Goal: Task Accomplishment & Management: Complete application form

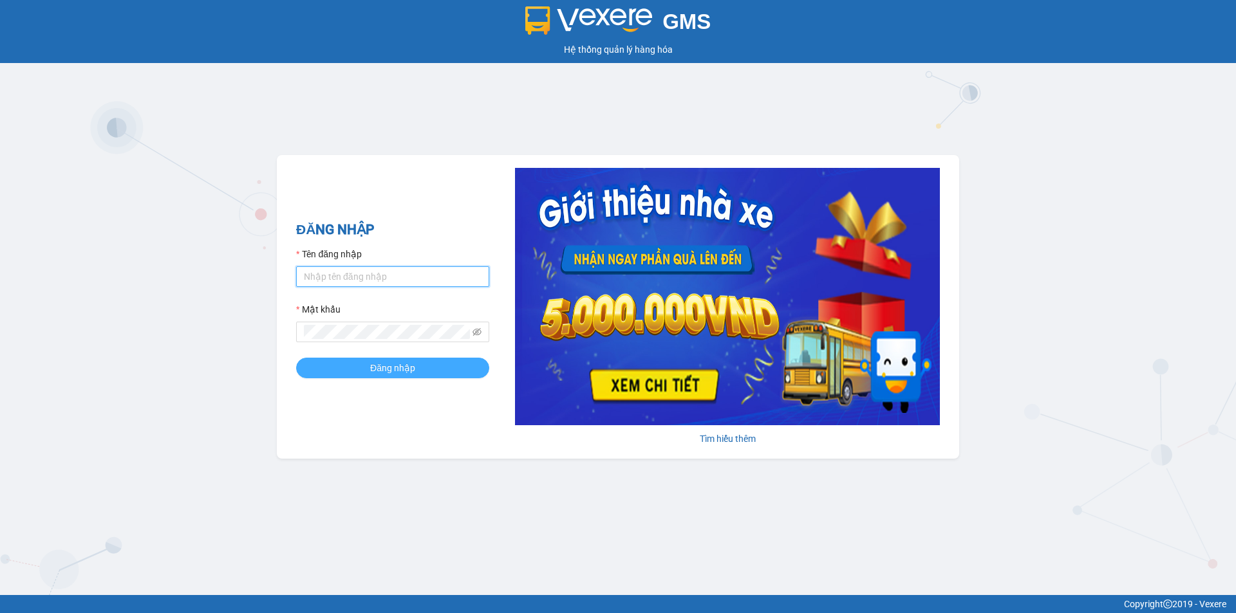
type input "thuhien.khanhphong"
click at [370, 368] on span "Đăng nhập" at bounding box center [392, 368] width 45 height 14
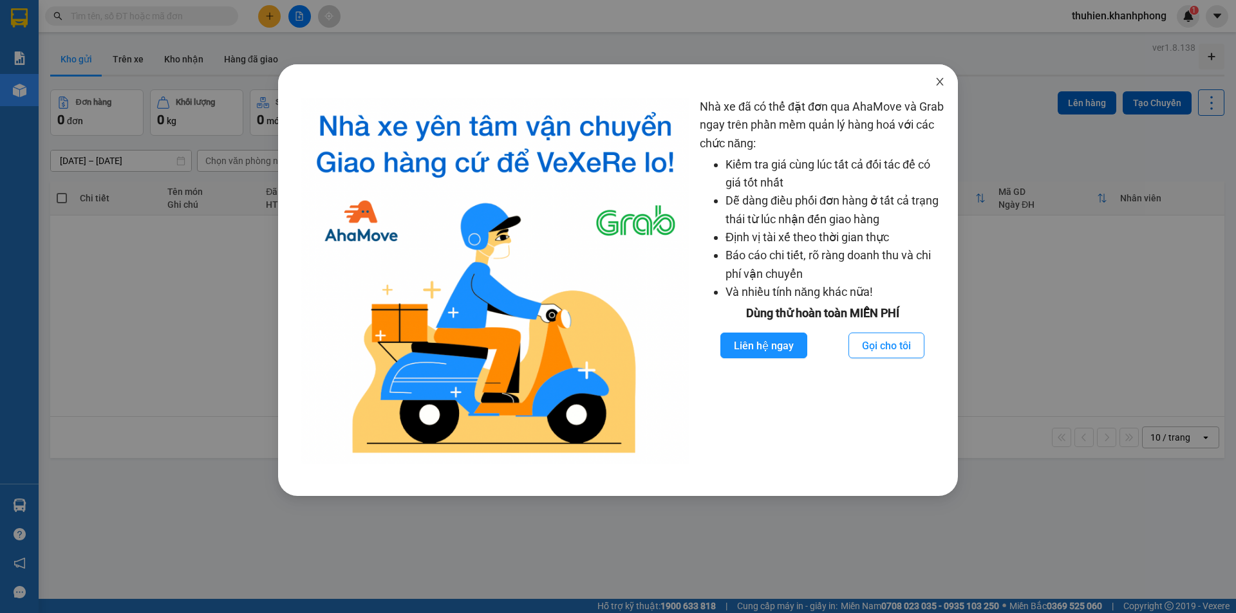
click at [937, 86] on icon "close" at bounding box center [939, 82] width 10 height 10
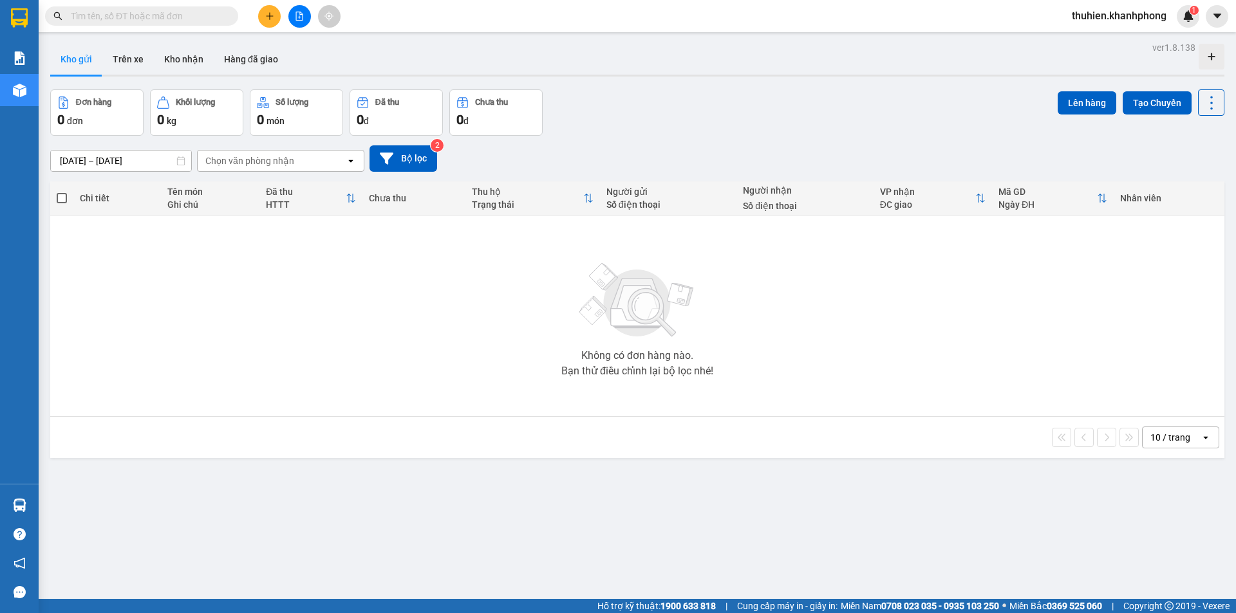
click at [262, 15] on button at bounding box center [269, 16] width 23 height 23
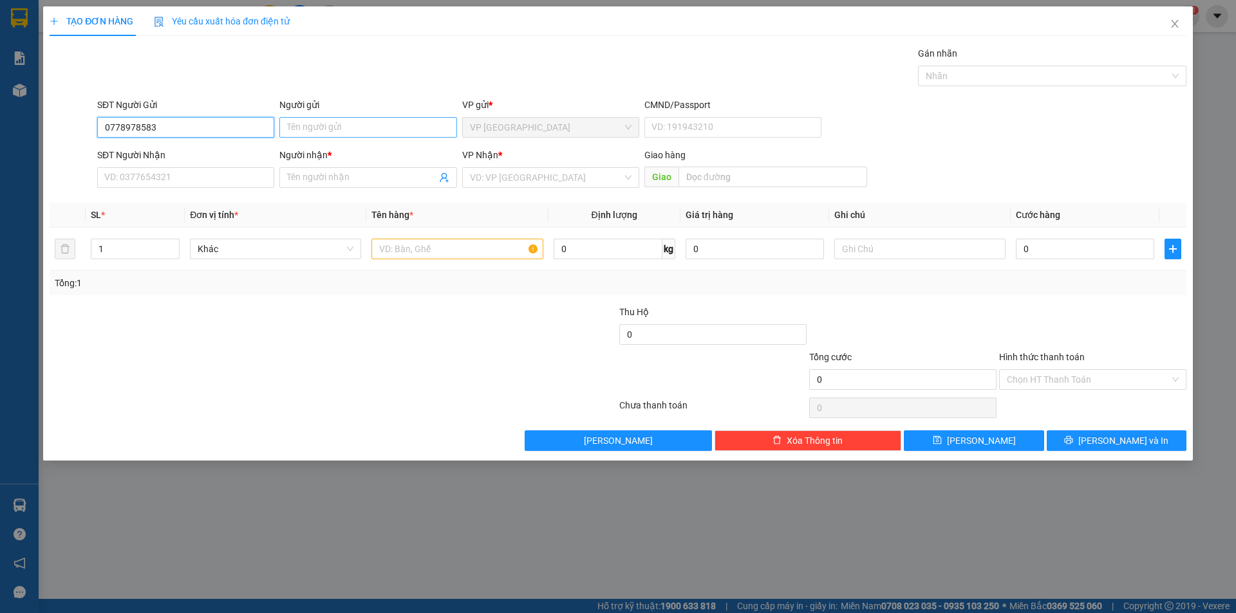
type input "0778978583"
click at [321, 133] on input "Người gửi" at bounding box center [367, 127] width 177 height 21
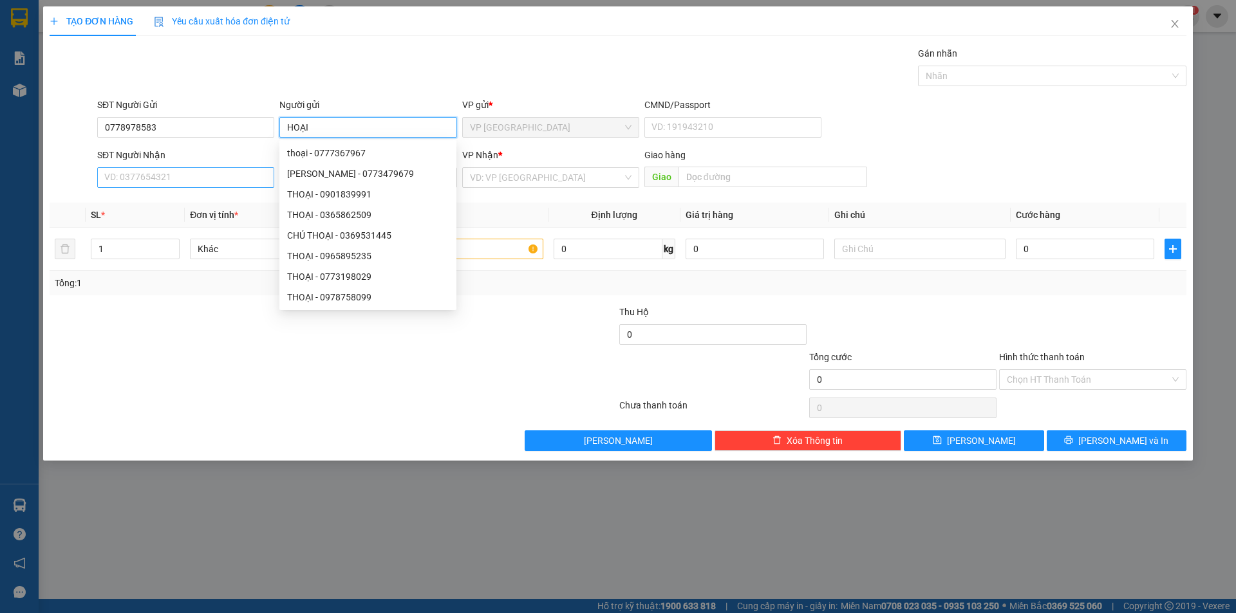
type input "HOẠI"
click at [161, 178] on input "SĐT Người Nhận" at bounding box center [185, 177] width 177 height 21
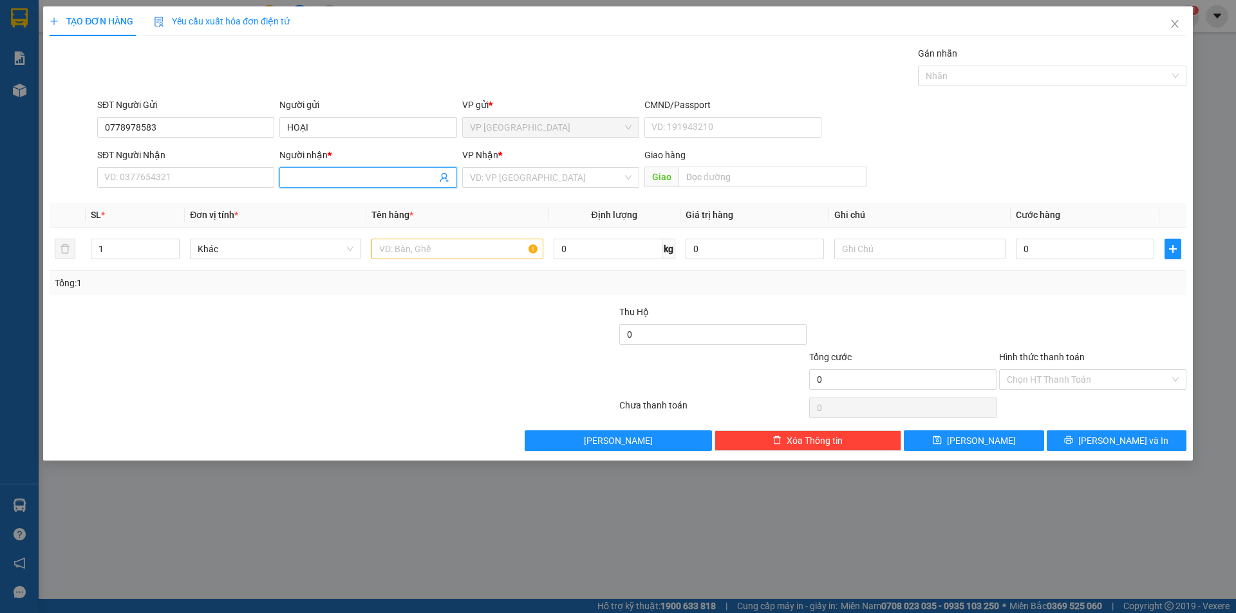
click at [338, 178] on input "Người nhận *" at bounding box center [361, 178] width 149 height 14
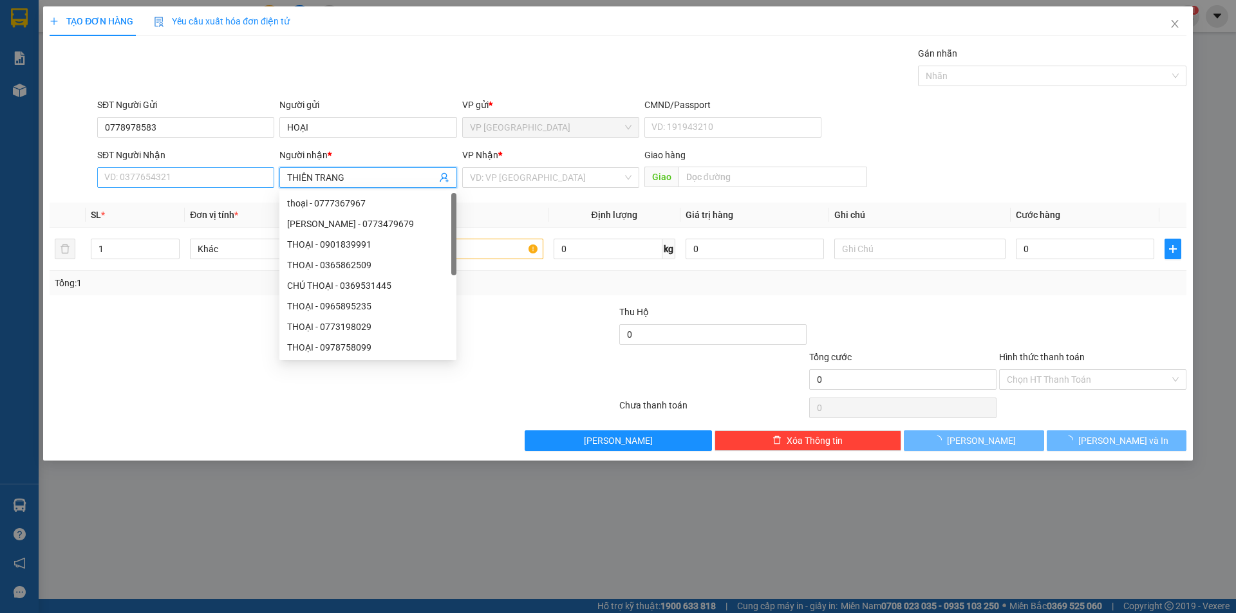
type input "THIÊN TRANG"
click at [152, 177] on input "SĐT Người Nhận" at bounding box center [185, 177] width 177 height 21
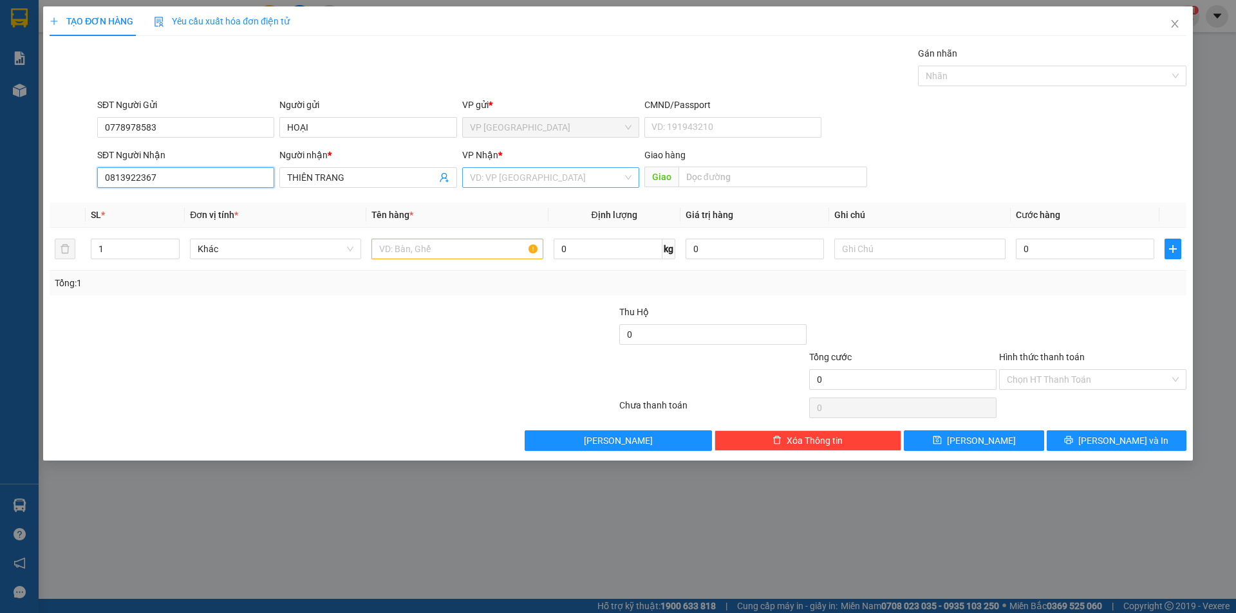
type input "0813922367"
click at [489, 180] on input "search" at bounding box center [546, 177] width 153 height 19
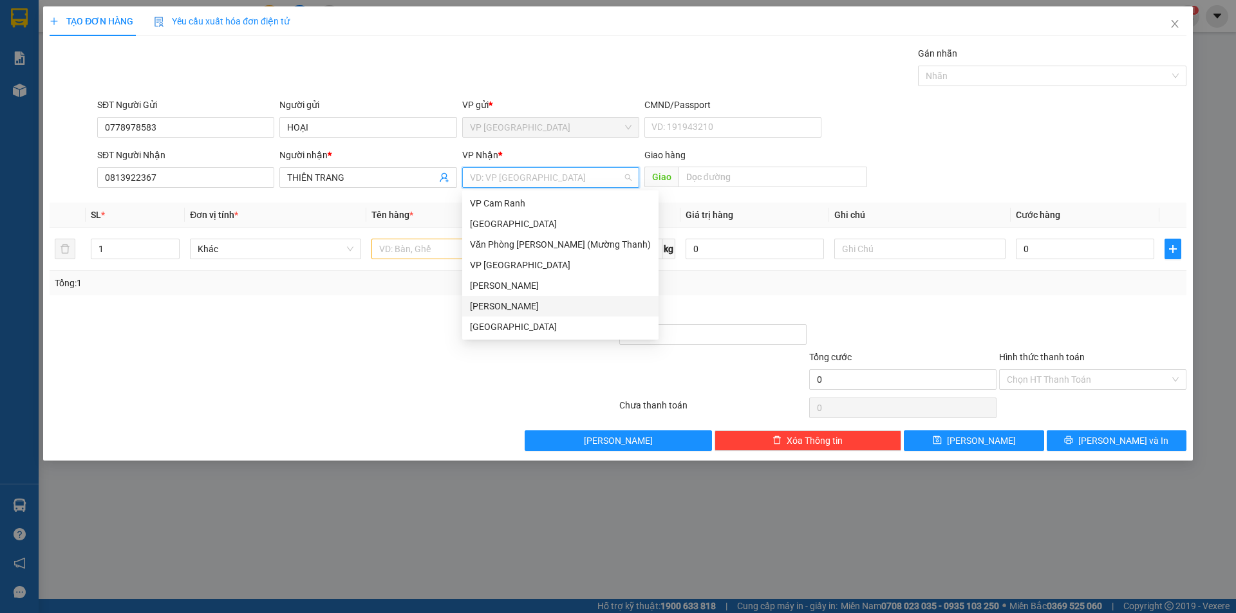
click at [502, 302] on div "[PERSON_NAME]" at bounding box center [560, 306] width 181 height 14
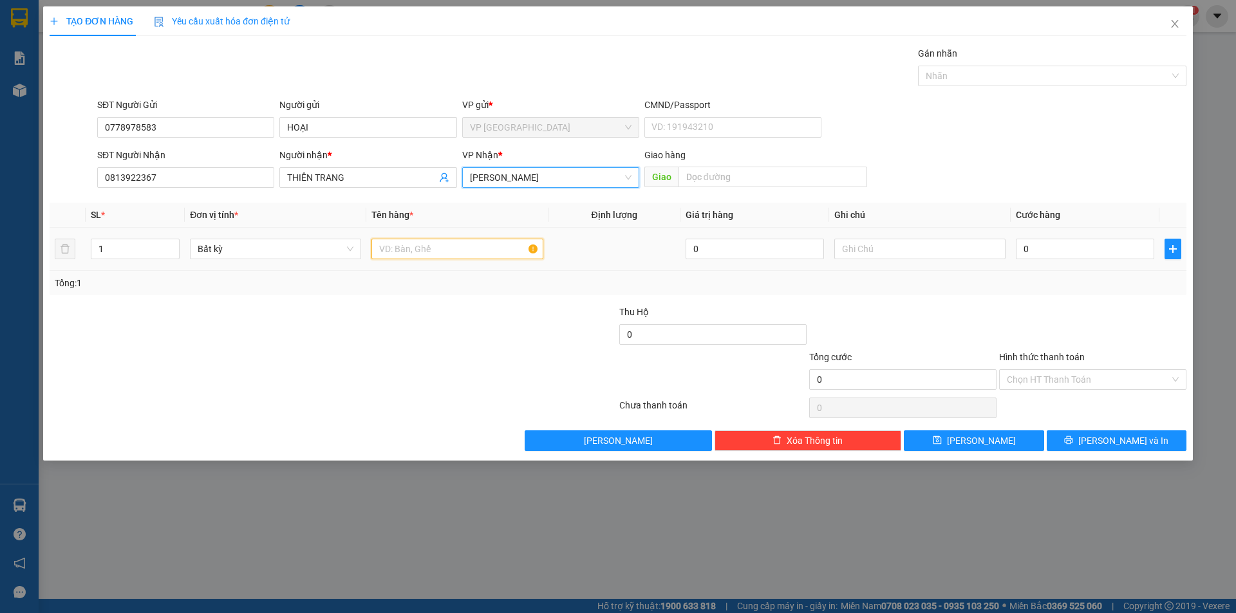
click at [425, 247] on input "text" at bounding box center [456, 249] width 171 height 21
type input "[GEOGRAPHIC_DATA]"
click at [115, 248] on input "1" at bounding box center [135, 248] width 88 height 19
type input "2"
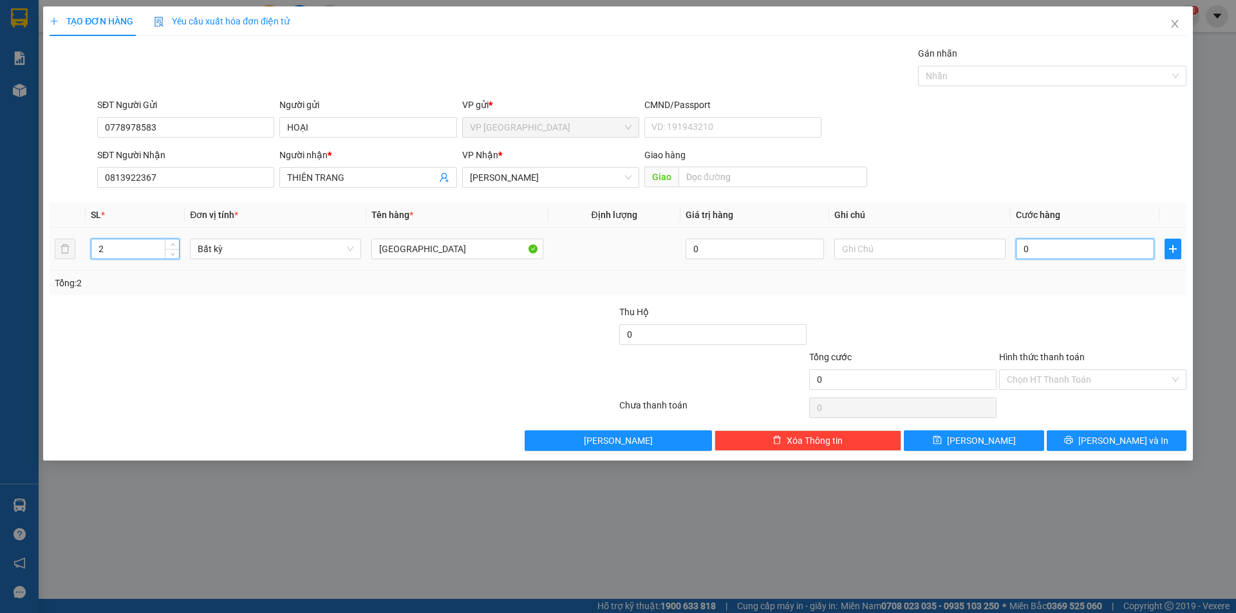
click at [1053, 248] on input "0" at bounding box center [1084, 249] width 138 height 21
type input "8"
type input "80"
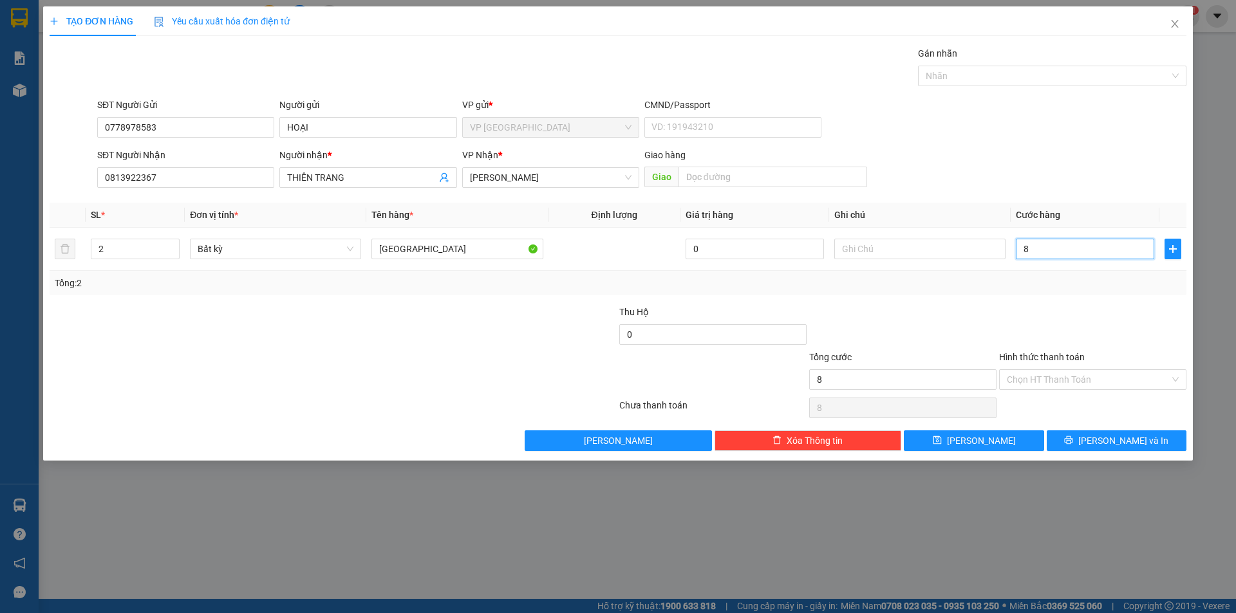
type input "80"
type input "800"
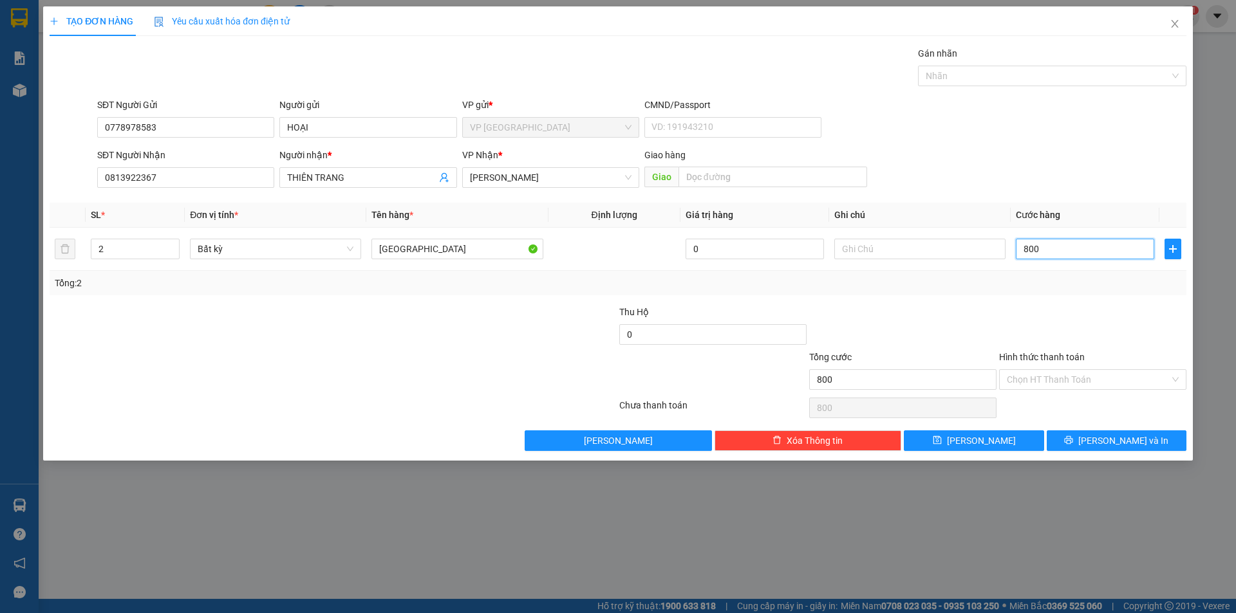
type input "8.000"
type input "80.000"
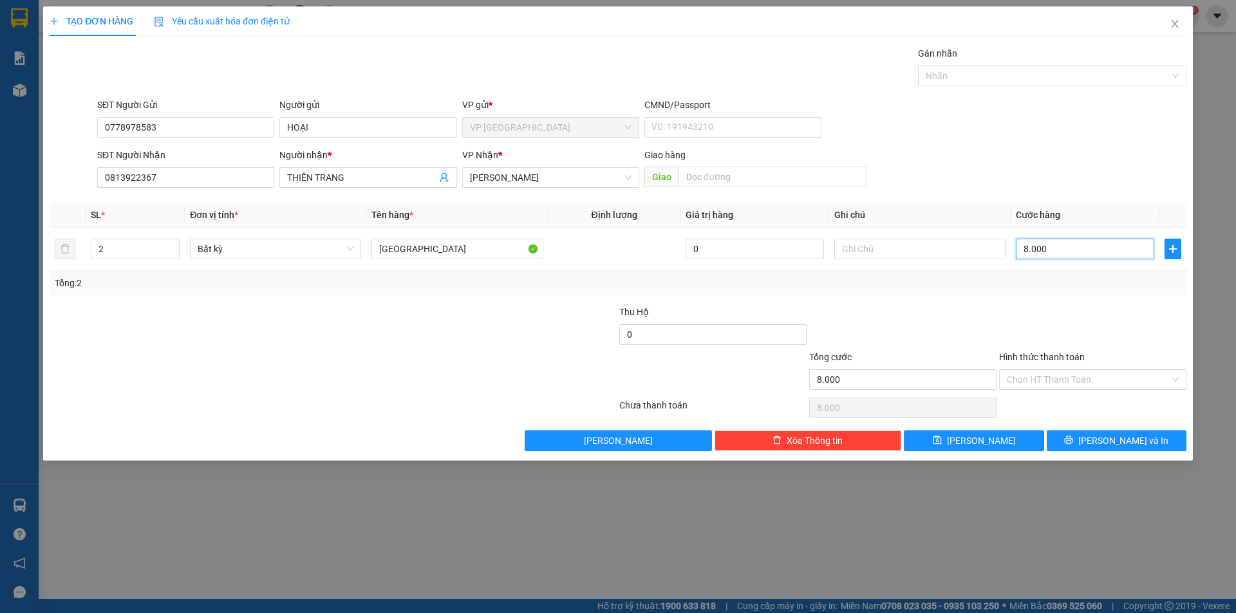
type input "80.000"
click at [1073, 441] on icon "printer" at bounding box center [1068, 440] width 8 height 8
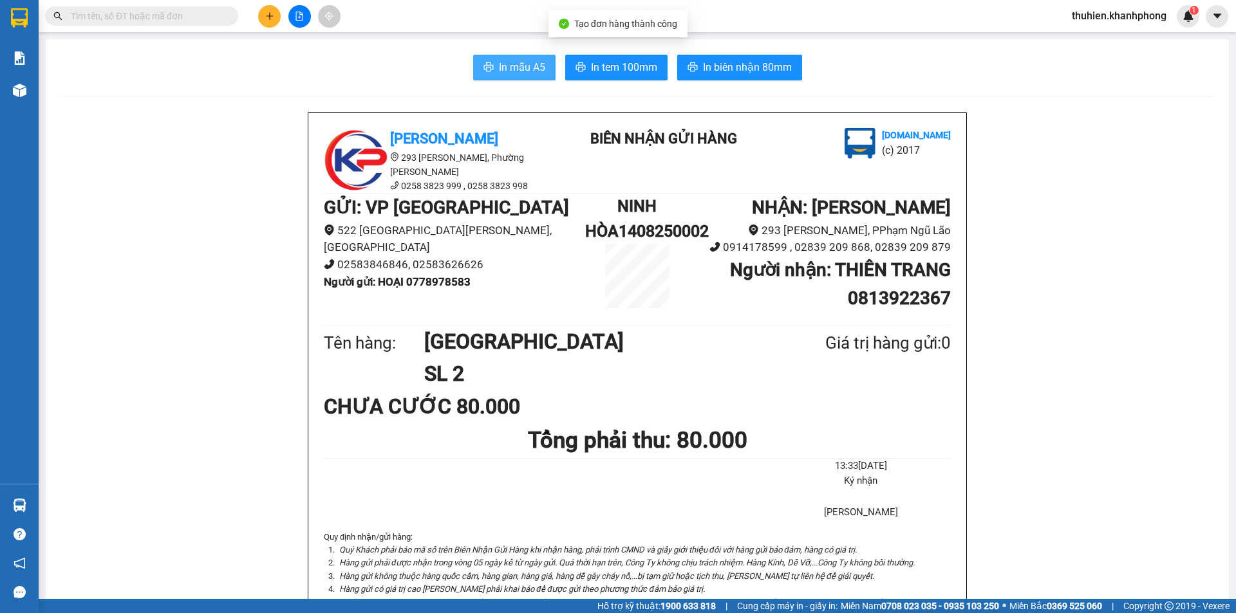
click at [516, 64] on span "In mẫu A5" at bounding box center [522, 67] width 46 height 16
click at [501, 66] on span "In mẫu A5" at bounding box center [522, 67] width 46 height 16
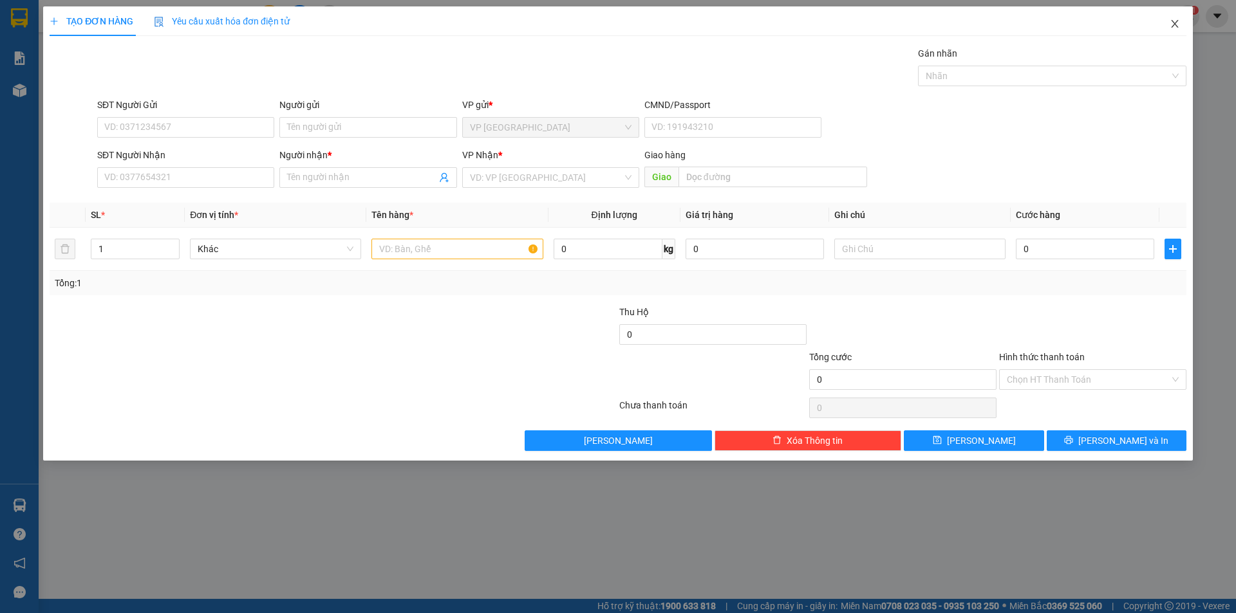
click at [1171, 23] on icon "close" at bounding box center [1174, 24] width 10 height 10
